Goal: Task Accomplishment & Management: Complete application form

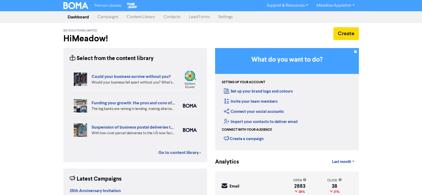
click at [160, 18] on link "Contacts" at bounding box center [171, 17] width 25 height 11
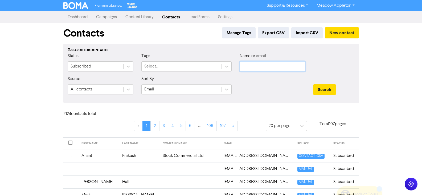
click at [266, 64] on input "text" at bounding box center [273, 66] width 66 height 10
paste input "[EMAIL_ADDRESS][DOMAIN_NAME]"
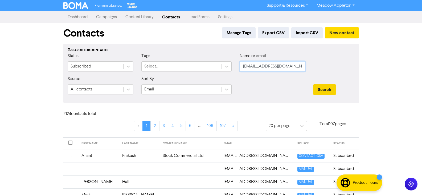
type input "[EMAIL_ADDRESS][DOMAIN_NAME]"
click at [324, 89] on button "Search" at bounding box center [324, 89] width 22 height 11
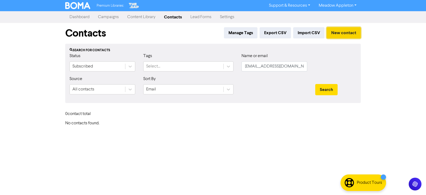
click at [339, 36] on button "New contact" at bounding box center [344, 32] width 34 height 11
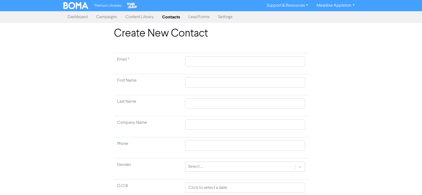
click at [205, 56] on td at bounding box center [245, 63] width 126 height 21
click at [253, 64] on input "text" at bounding box center [245, 61] width 120 height 10
paste input "[EMAIL_ADDRESS][DOMAIN_NAME]"
type input "[EMAIL_ADDRESS][DOMAIN_NAME]"
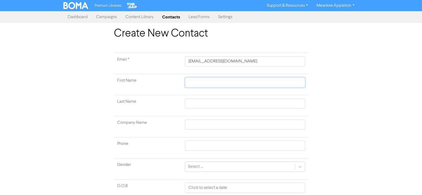
click at [203, 82] on input "text" at bounding box center [245, 82] width 120 height 10
paste input "[PERSON_NAME]"
type input "[PERSON_NAME]"
click at [208, 85] on input "[PERSON_NAME]" at bounding box center [245, 82] width 120 height 10
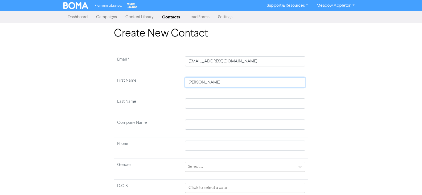
type input "[PERSON_NAME]"
drag, startPoint x: 202, startPoint y: 97, endPoint x: 202, endPoint y: 101, distance: 3.8
click at [202, 98] on td at bounding box center [245, 105] width 126 height 21
click at [201, 103] on input "text" at bounding box center [245, 103] width 120 height 10
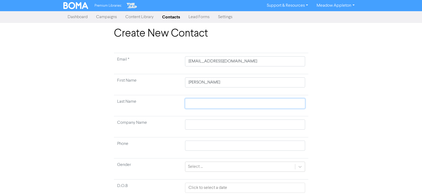
paste input "[PERSON_NAME]"
type input "[PERSON_NAME]"
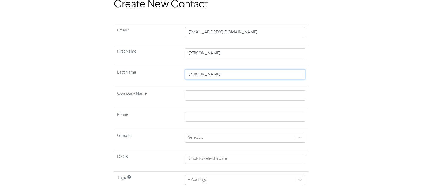
scroll to position [42, 0]
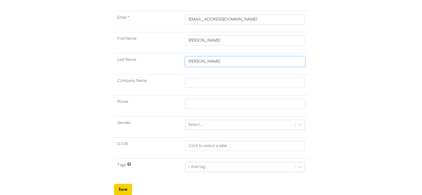
type input "[PERSON_NAME]"
click at [122, 190] on button "Save" at bounding box center [123, 188] width 18 height 11
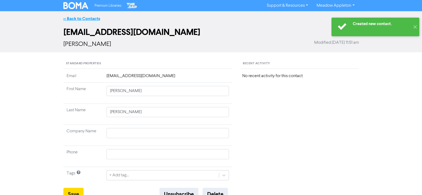
click at [80, 20] on link "<< Back to Contacts" at bounding box center [81, 18] width 37 height 5
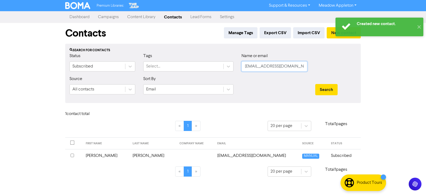
drag, startPoint x: 299, startPoint y: 63, endPoint x: 192, endPoint y: 75, distance: 107.4
click at [192, 75] on div "Status Subscribed Tags Select... Name or email [EMAIL_ADDRESS][DOMAIN_NAME]" at bounding box center [212, 64] width 295 height 23
paste input "andrewrhowson"
click at [325, 89] on button "Search" at bounding box center [326, 89] width 22 height 11
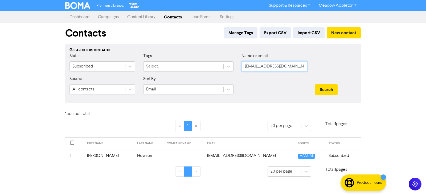
drag, startPoint x: 301, startPoint y: 67, endPoint x: 174, endPoint y: 75, distance: 126.9
click at [174, 75] on div "Status Subscribed Tags Select... Name or email [EMAIL_ADDRESS][DOMAIN_NAME]" at bounding box center [212, 64] width 295 height 23
paste input "devakotu"
type input "[EMAIL_ADDRESS][DOMAIN_NAME]"
click at [327, 84] on button "Search" at bounding box center [326, 89] width 22 height 11
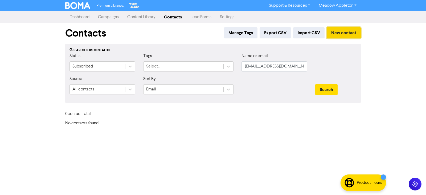
click at [348, 31] on button "New contact" at bounding box center [344, 32] width 34 height 11
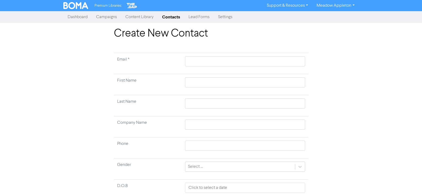
click at [211, 54] on td at bounding box center [245, 63] width 126 height 21
click at [214, 61] on input "text" at bounding box center [245, 61] width 120 height 10
paste input "[EMAIL_ADDRESS][DOMAIN_NAME]"
type input "[EMAIL_ADDRESS][DOMAIN_NAME]"
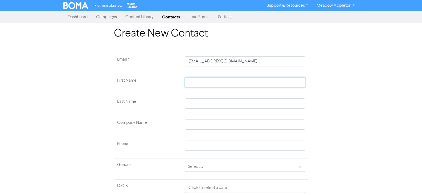
click at [232, 80] on input "text" at bounding box center [245, 82] width 120 height 10
paste input "[PERSON_NAME]"
type input "[PERSON_NAME]"
click at [211, 85] on input "[PERSON_NAME]" at bounding box center [245, 82] width 120 height 10
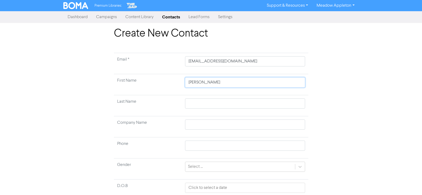
type input "[PERSON_NAME]"
click at [210, 99] on input "text" at bounding box center [245, 103] width 120 height 10
paste input "[PERSON_NAME]"
type input "[PERSON_NAME]"
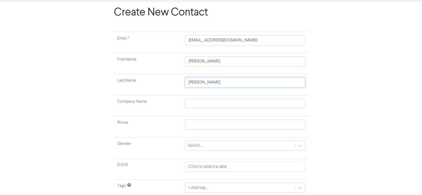
scroll to position [42, 0]
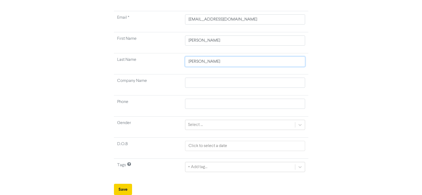
type input "[PERSON_NAME]"
click at [118, 189] on button "Save" at bounding box center [123, 188] width 18 height 11
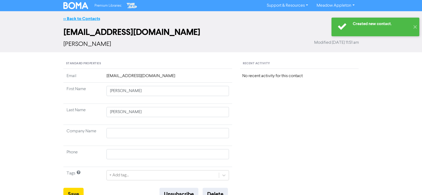
click at [90, 21] on link "<< Back to Contacts" at bounding box center [81, 18] width 37 height 5
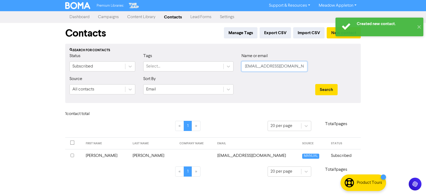
drag, startPoint x: 304, startPoint y: 65, endPoint x: 220, endPoint y: 73, distance: 84.4
click at [220, 73] on div "Status Subscribed Tags Select... Name or email [EMAIL_ADDRESS][DOMAIN_NAME]" at bounding box center [212, 64] width 295 height 23
paste input "tomilly56"
click at [335, 90] on button "Search" at bounding box center [326, 89] width 22 height 11
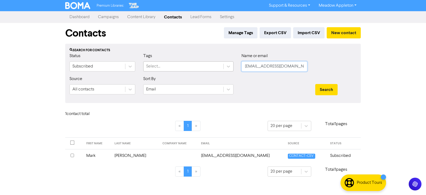
drag, startPoint x: 298, startPoint y: 65, endPoint x: 192, endPoint y: 68, distance: 105.4
click at [192, 68] on div "Status Subscribed Tags Select... Name or email [EMAIL_ADDRESS][DOMAIN_NAME]" at bounding box center [212, 64] width 295 height 23
paste input "michellechand07"
type input "[EMAIL_ADDRESS][DOMAIN_NAME]"
click at [329, 83] on div "Search" at bounding box center [335, 87] width 49 height 23
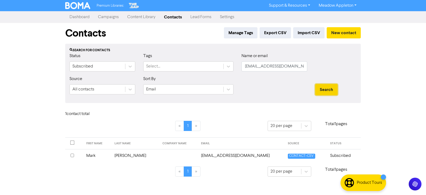
click at [333, 89] on button "Search" at bounding box center [326, 89] width 22 height 11
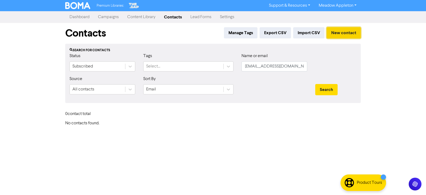
click at [341, 34] on button "New contact" at bounding box center [344, 32] width 34 height 11
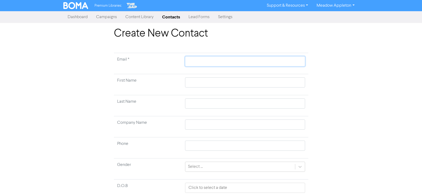
click at [216, 65] on input "text" at bounding box center [245, 61] width 120 height 10
paste input "[EMAIL_ADDRESS][DOMAIN_NAME]"
type input "[EMAIL_ADDRESS][DOMAIN_NAME]"
click at [223, 77] on input "text" at bounding box center [245, 82] width 120 height 10
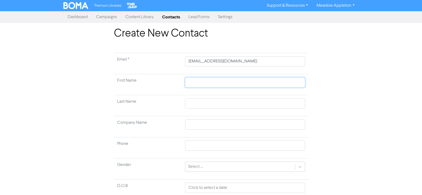
paste input "[PERSON_NAME]"
type input "[PERSON_NAME]"
click at [220, 83] on input "[PERSON_NAME]" at bounding box center [245, 82] width 120 height 10
drag, startPoint x: 220, startPoint y: 83, endPoint x: 214, endPoint y: 83, distance: 5.6
click at [220, 83] on input "[PERSON_NAME]" at bounding box center [245, 82] width 120 height 10
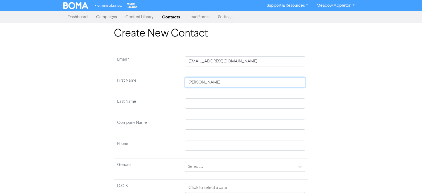
click at [213, 82] on input "[PERSON_NAME]" at bounding box center [245, 82] width 120 height 10
type input "[PERSON_NAME]"
click at [210, 102] on input "text" at bounding box center [245, 103] width 120 height 10
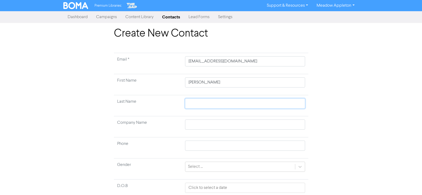
paste input "Chand"
type input "Chand"
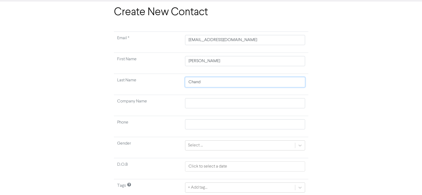
scroll to position [42, 0]
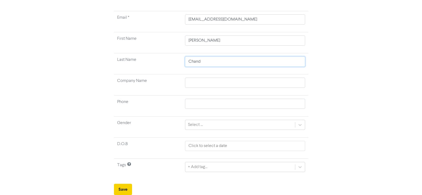
type input "Chand"
click at [119, 194] on button "Save" at bounding box center [123, 188] width 18 height 11
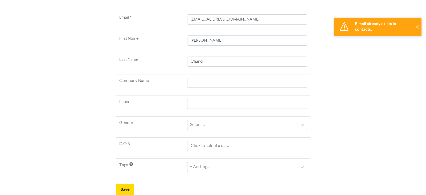
scroll to position [0, 0]
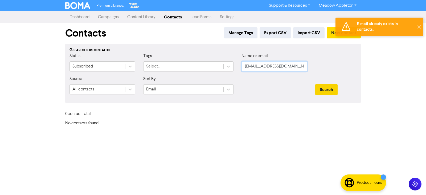
drag, startPoint x: 304, startPoint y: 65, endPoint x: 317, endPoint y: 91, distance: 28.7
click at [304, 67] on input "[EMAIL_ADDRESS][DOMAIN_NAME]" at bounding box center [274, 66] width 66 height 10
click at [333, 96] on div "Search" at bounding box center [335, 87] width 49 height 23
click at [329, 90] on button "Search" at bounding box center [326, 89] width 22 height 11
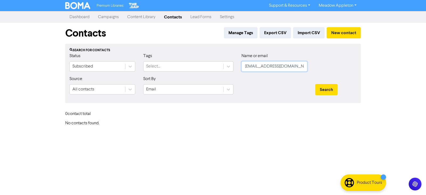
drag, startPoint x: 303, startPoint y: 67, endPoint x: 225, endPoint y: 98, distance: 83.7
click at [170, 80] on form "Status Subscribed Tags Select... Name or email [EMAIL_ADDRESS][DOMAIN_NAME] Sou…" at bounding box center [212, 76] width 287 height 46
paste input "[EMAIL_ADDRESS][DOMAIN_NAME]"
click at [323, 85] on button "Search" at bounding box center [326, 89] width 22 height 11
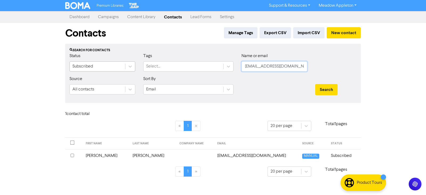
drag, startPoint x: 305, startPoint y: 67, endPoint x: 109, endPoint y: 67, distance: 195.9
click at [109, 67] on div "Status Subscribed Tags Select... Name or email [EMAIL_ADDRESS][DOMAIN_NAME]" at bounding box center [212, 64] width 295 height 23
paste input "[EMAIL_ADDRESS][DOMAIN_NAME]"
click at [321, 92] on button "Search" at bounding box center [326, 89] width 22 height 11
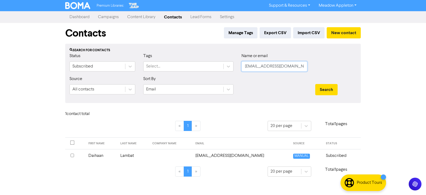
scroll to position [0, 0]
drag, startPoint x: 305, startPoint y: 66, endPoint x: 167, endPoint y: 74, distance: 138.9
click at [169, 74] on div "Status Subscribed Tags Select... Name or email [EMAIL_ADDRESS][DOMAIN_NAME]" at bounding box center [212, 64] width 295 height 23
paste input "[EMAIL_ADDRESS][DOMAIN_NAME]"
click at [335, 91] on button "Search" at bounding box center [326, 89] width 22 height 11
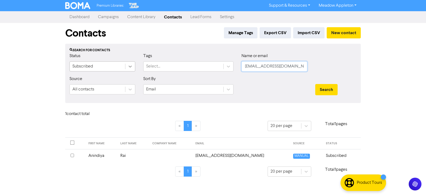
drag, startPoint x: 305, startPoint y: 67, endPoint x: 128, endPoint y: 67, distance: 177.8
click at [128, 67] on div "Status Subscribed Tags Select... Name or email [EMAIL_ADDRESS][DOMAIN_NAME]" at bounding box center [212, 64] width 295 height 23
paste input "[EMAIL_ADDRESS][DOMAIN_NAME]"
drag, startPoint x: 297, startPoint y: 68, endPoint x: 158, endPoint y: 68, distance: 139.4
click at [158, 68] on div "Status Subscribed Tags Select... Name or email [EMAIL_ADDRESS][DOMAIN_NAME]" at bounding box center [212, 64] width 295 height 23
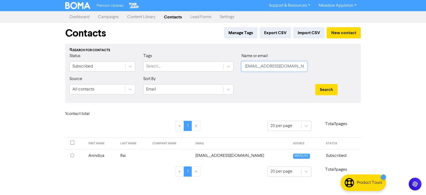
paste input "[EMAIL_ADDRESS][DOMAIN_NAME]"
drag, startPoint x: 314, startPoint y: 89, endPoint x: 318, endPoint y: 88, distance: 4.4
click at [315, 89] on div "Search" at bounding box center [335, 87] width 49 height 23
click at [320, 88] on button "Search" at bounding box center [326, 89] width 22 height 11
drag, startPoint x: 291, startPoint y: 64, endPoint x: 168, endPoint y: 65, distance: 122.4
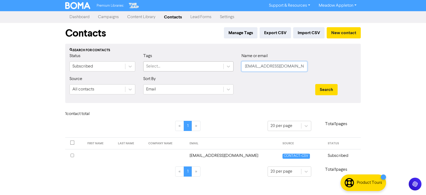
click at [168, 65] on div "Status Subscribed Tags Select... Name or email [PERSON_NAME][EMAIL_ADDRESS][DOM…" at bounding box center [212, 64] width 295 height 23
paste input "[EMAIL_ADDRESS][DOMAIN_NAME]"
type input "[EMAIL_ADDRESS][DOMAIN_NAME]"
click at [335, 92] on button "Search" at bounding box center [326, 89] width 22 height 11
